Goal: Task Accomplishment & Management: Manage account settings

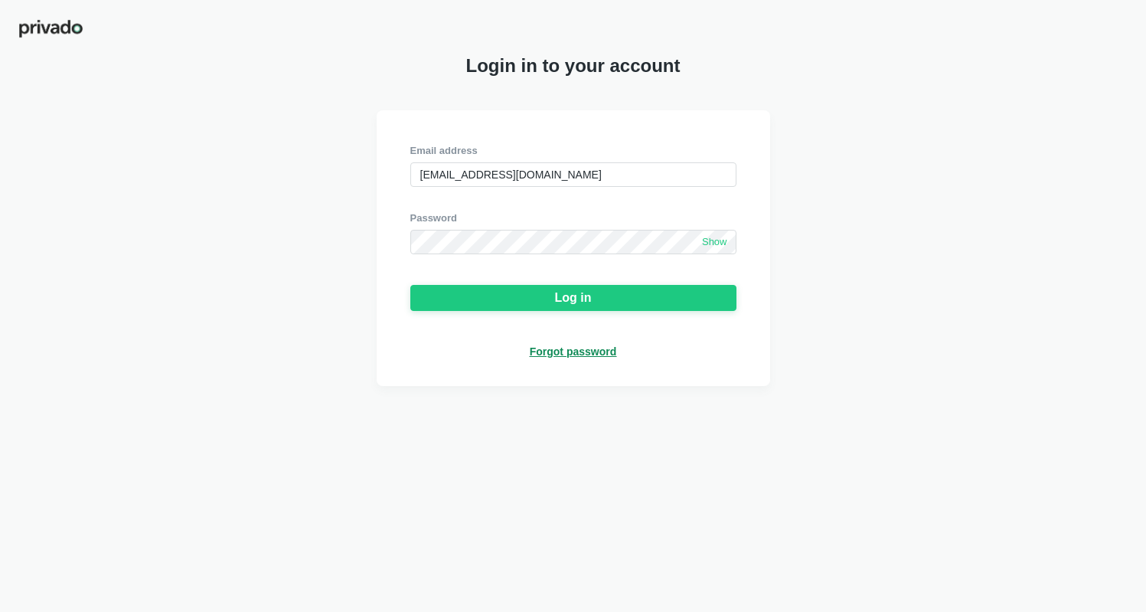
type input "[EMAIL_ADDRESS][DOMAIN_NAME]"
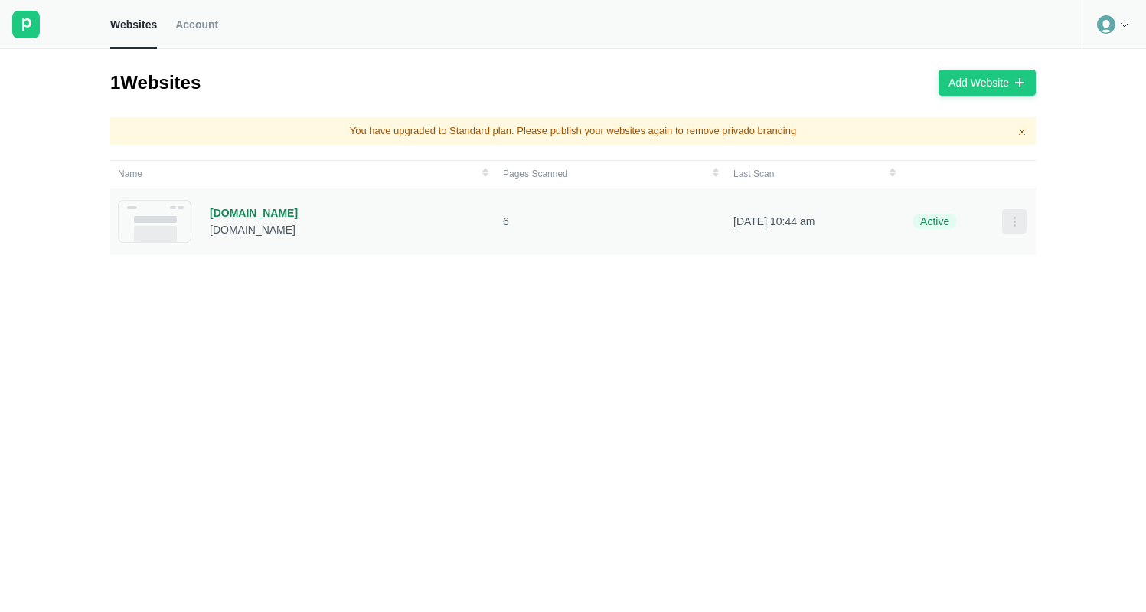
click at [1014, 222] on icon at bounding box center [1014, 221] width 12 height 12
click at [1044, 168] on div "1 Websites Add Website You have upgraded to Standard plan. Please publish your …" at bounding box center [573, 330] width 1146 height 563
click at [1129, 29] on icon at bounding box center [1125, 24] width 12 height 12
click at [218, 18] on span "Account" at bounding box center [196, 25] width 43 height 14
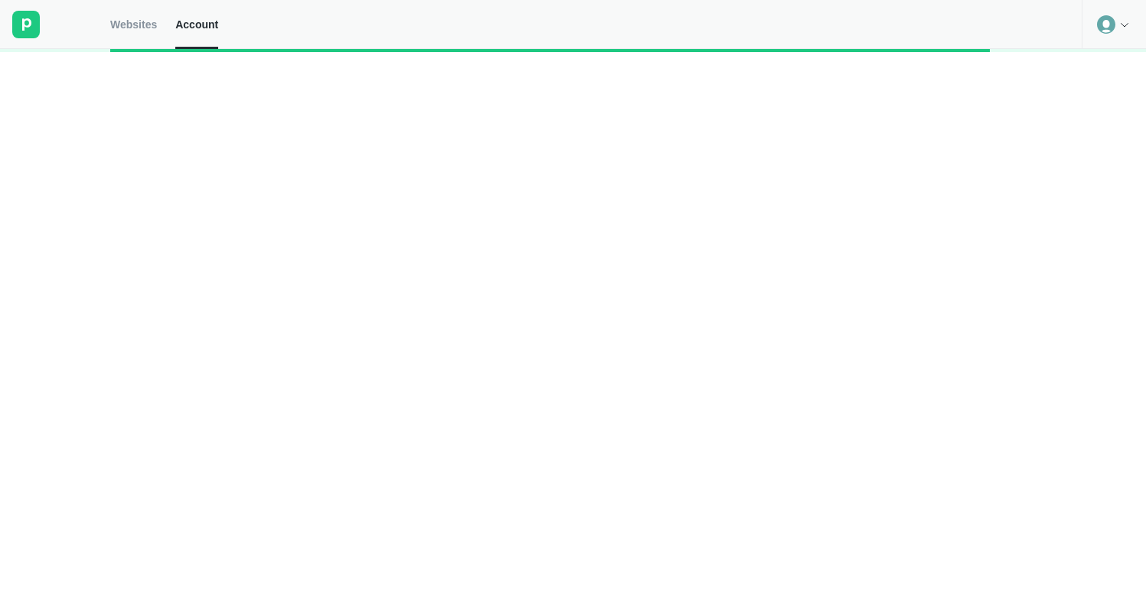
click at [218, 18] on span "Account" at bounding box center [196, 25] width 43 height 14
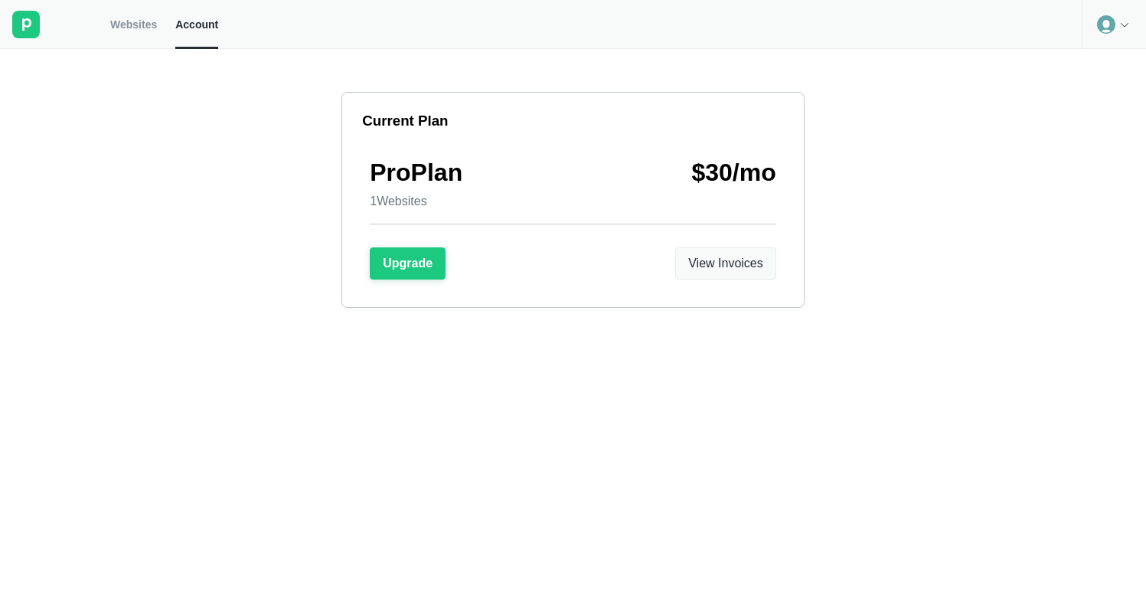
click at [730, 265] on div "View Invoices" at bounding box center [725, 264] width 75 height 14
click at [720, 266] on div "View Invoices" at bounding box center [725, 264] width 75 height 14
click at [151, 28] on span "Websites" at bounding box center [133, 25] width 47 height 14
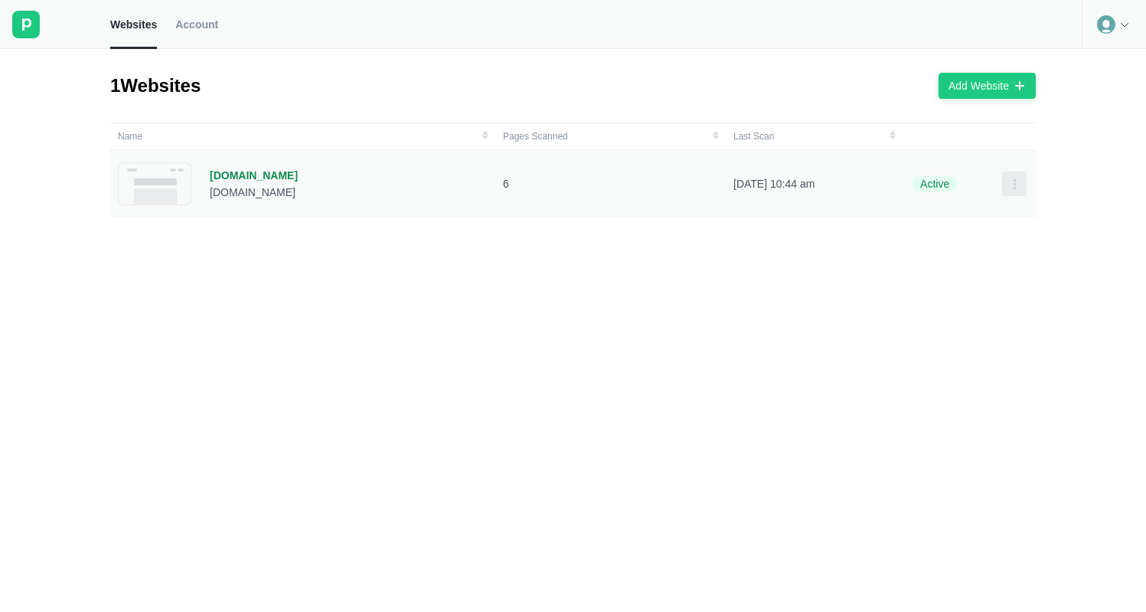
click at [1015, 189] on icon at bounding box center [1014, 184] width 12 height 12
click at [25, 30] on rect at bounding box center [26, 25] width 28 height 28
click at [189, 28] on span "Account" at bounding box center [196, 25] width 43 height 14
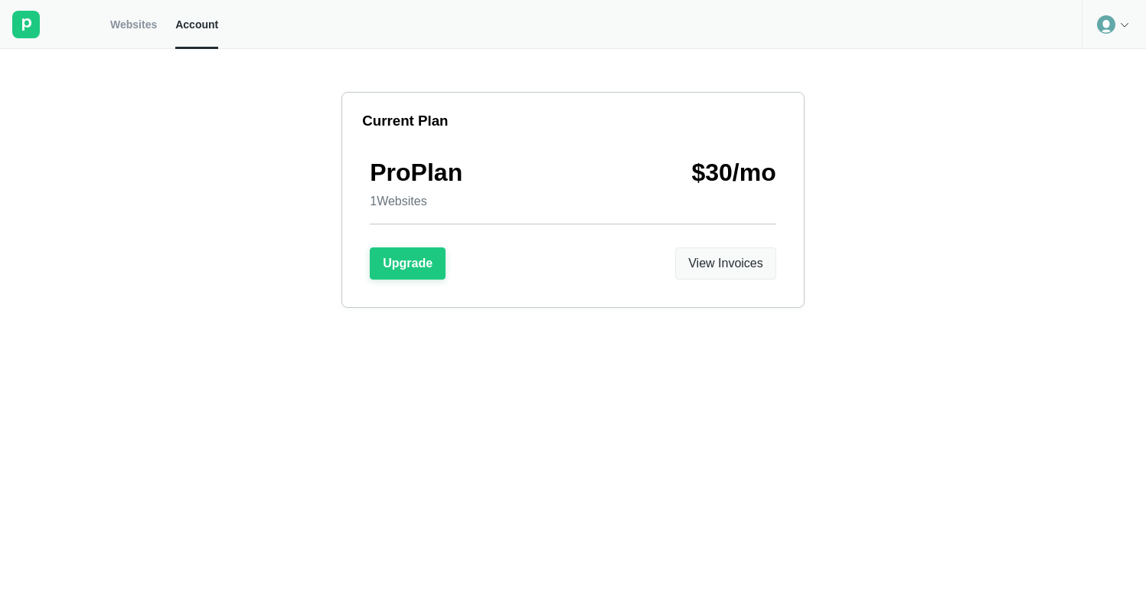
click at [734, 265] on div "View Invoices" at bounding box center [725, 264] width 75 height 14
click at [716, 263] on div "View Invoices" at bounding box center [725, 264] width 75 height 14
click at [723, 267] on div "View Invoices" at bounding box center [725, 264] width 75 height 14
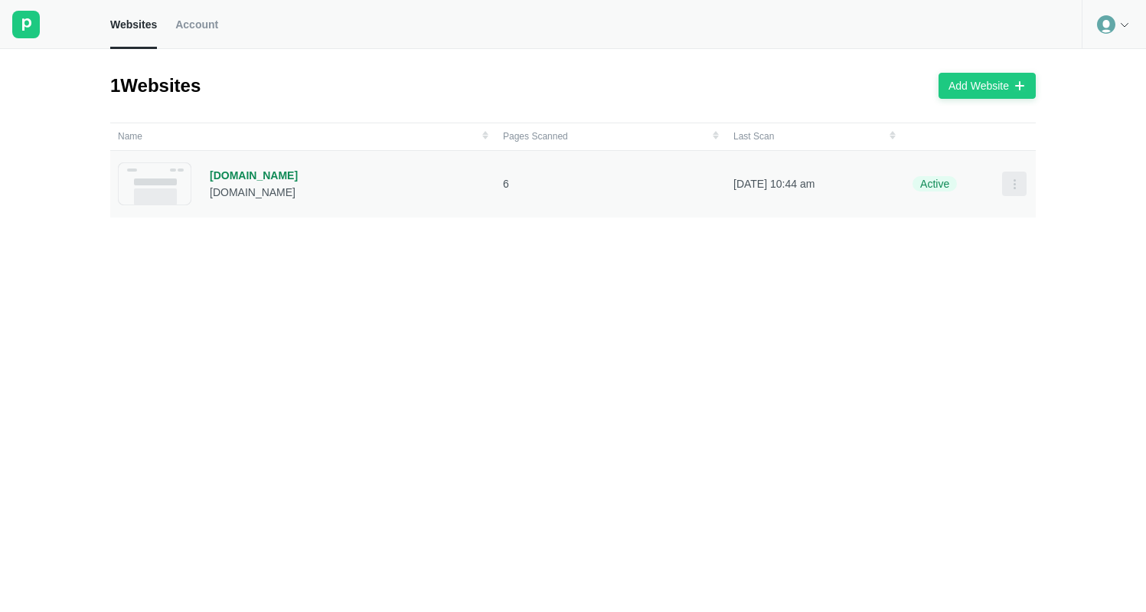
click at [1012, 186] on icon at bounding box center [1014, 184] width 12 height 12
click at [1097, 92] on div "1 Websites Add Website Name Pages Scanned Last Scan [DOMAIN_NAME] [DOMAIN_NAME]…" at bounding box center [573, 330] width 1146 height 563
click at [1120, 39] on div at bounding box center [1114, 24] width 64 height 49
